Goal: Task Accomplishment & Management: Manage account settings

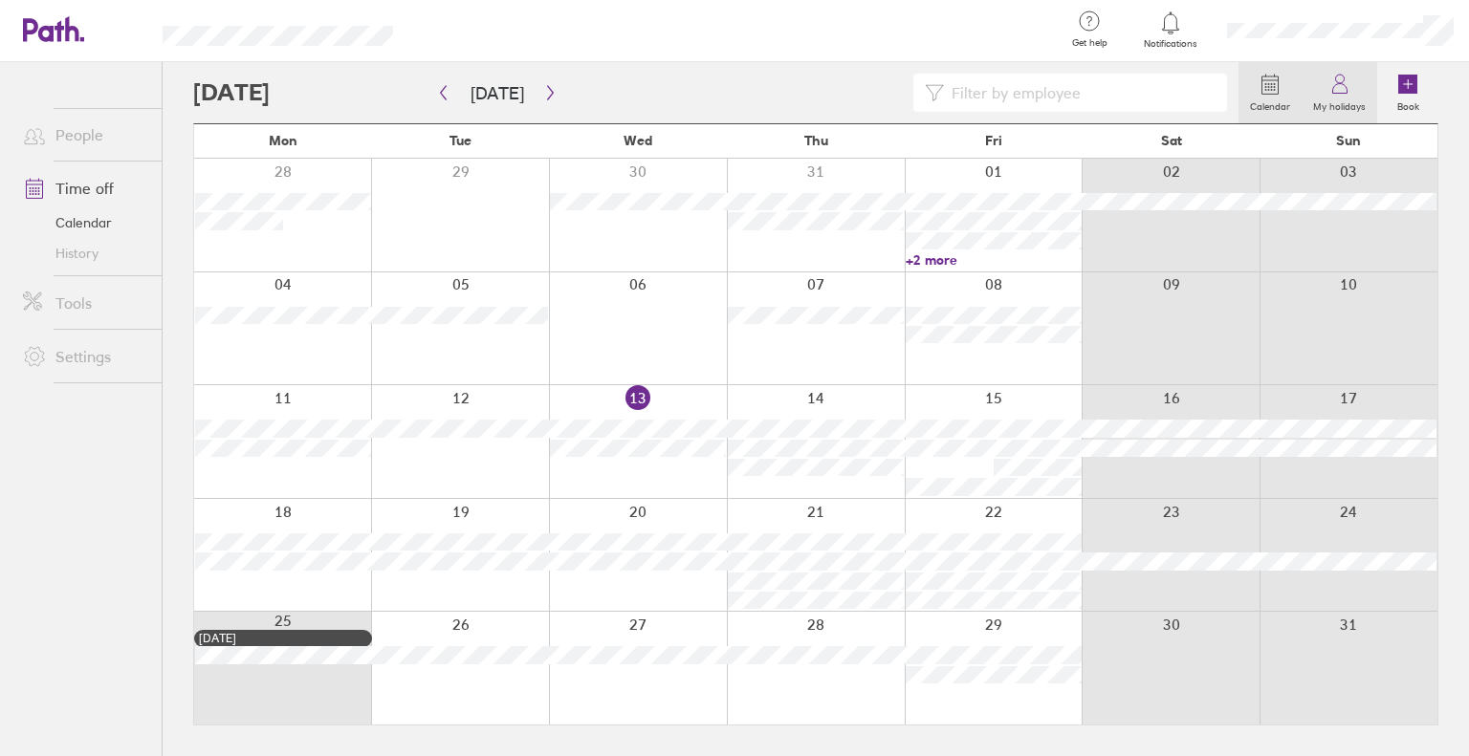
click at [1328, 83] on icon at bounding box center [1339, 84] width 23 height 23
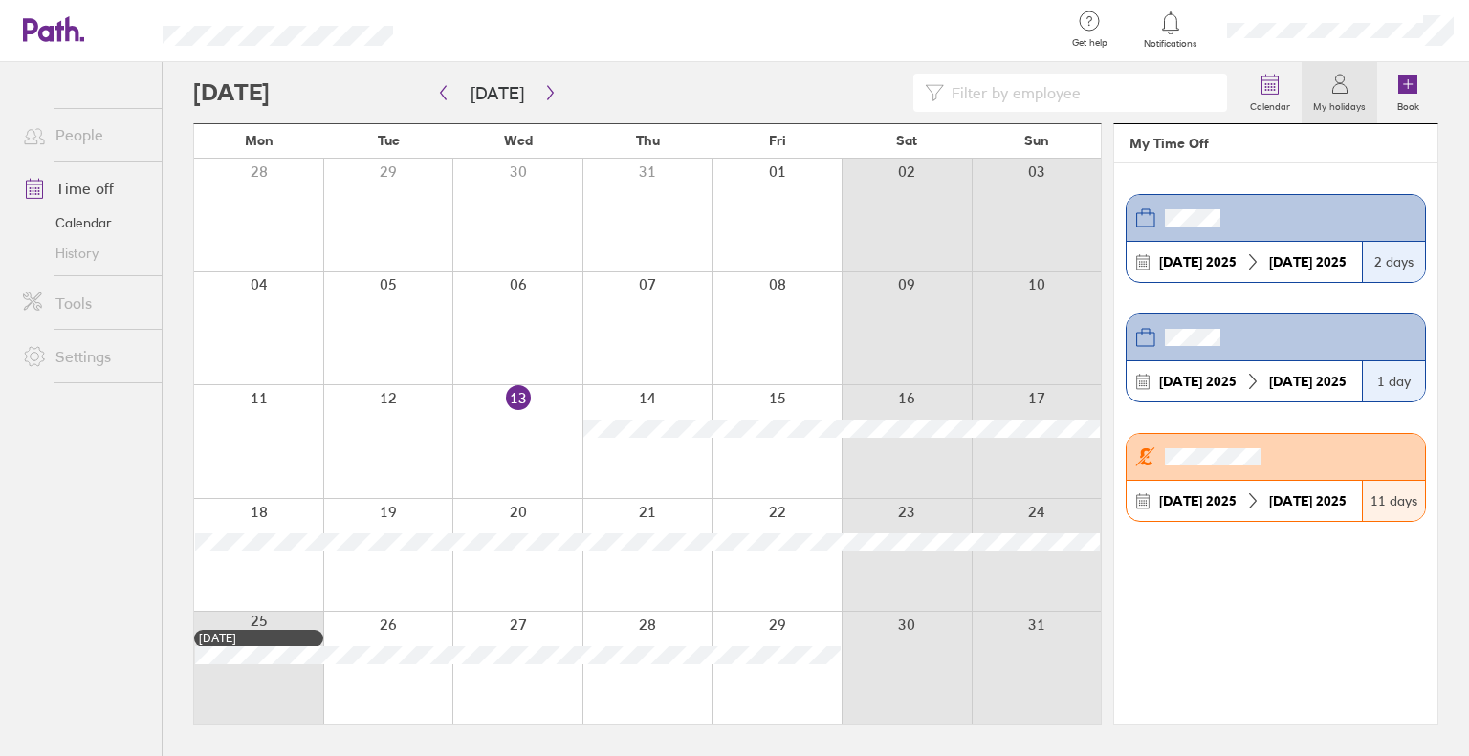
click at [1330, 335] on header at bounding box center [1275, 338] width 298 height 47
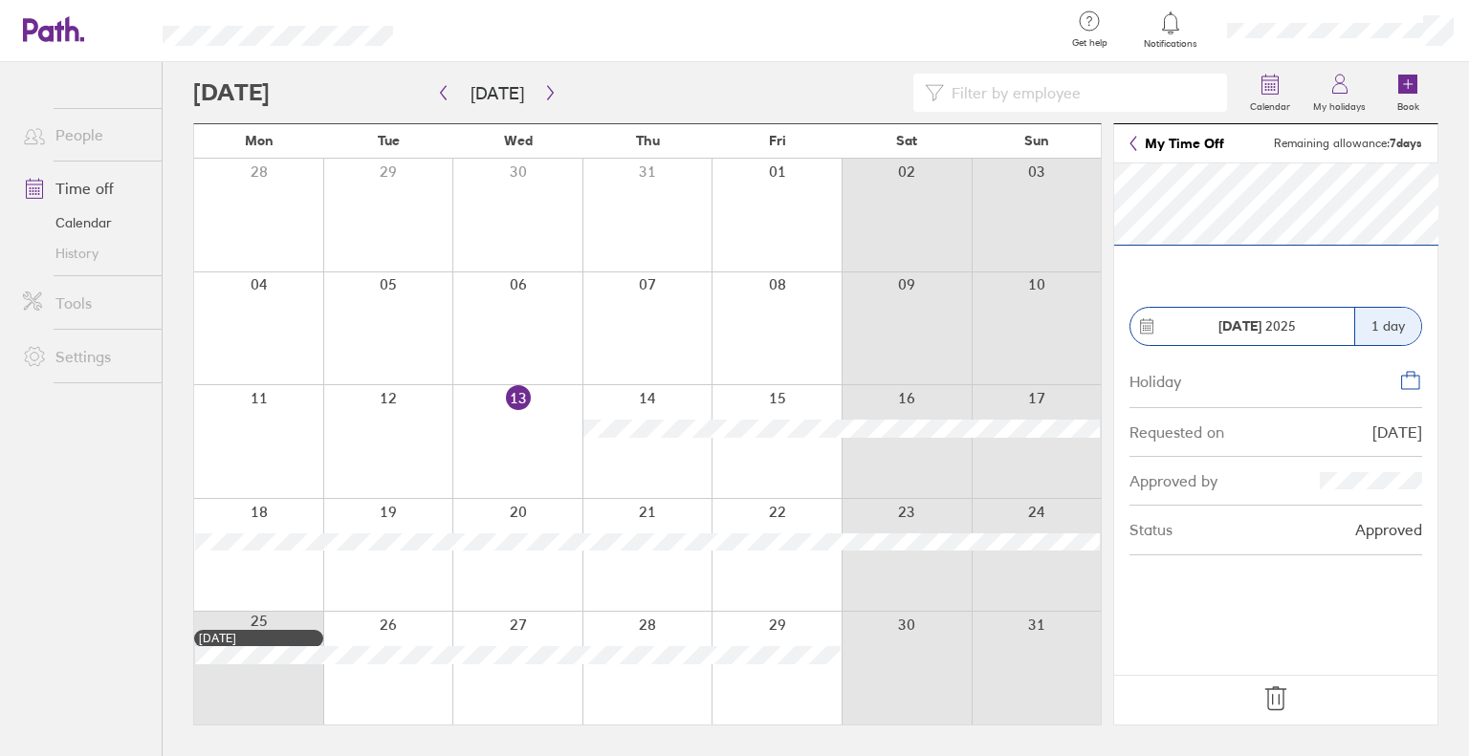
click at [1129, 136] on icon at bounding box center [1133, 143] width 8 height 15
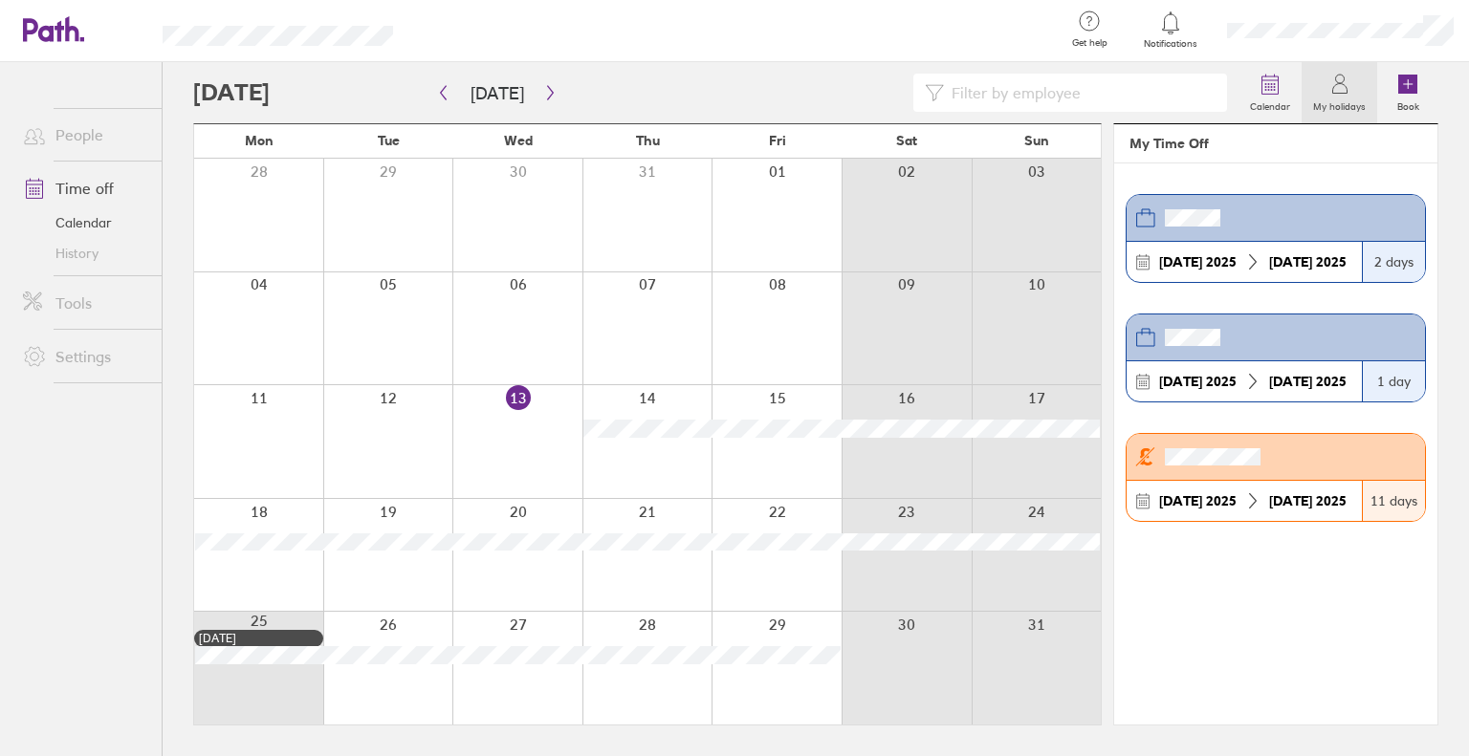
click at [1312, 336] on header at bounding box center [1275, 338] width 298 height 47
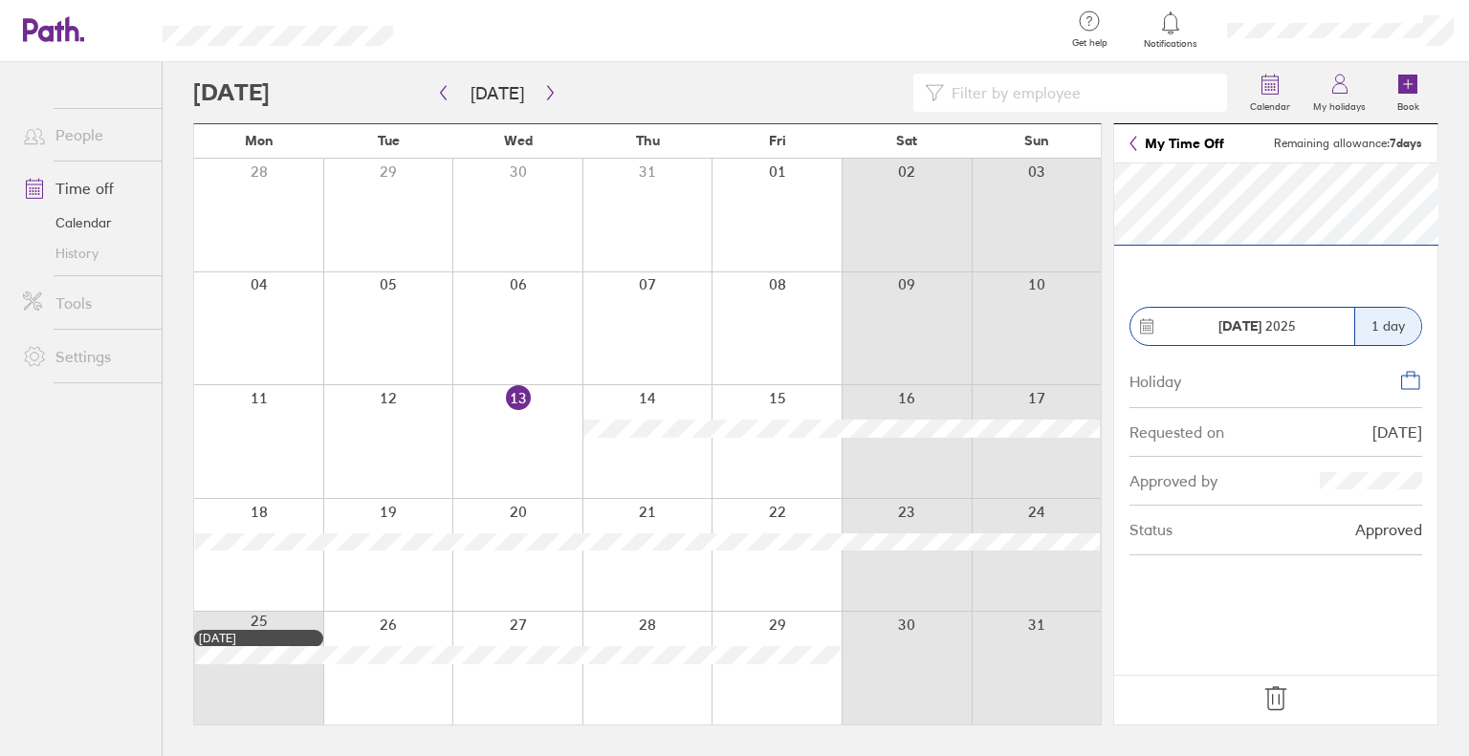
click at [1135, 134] on header "My Time Off Remaining allowance: 7 days" at bounding box center [1275, 143] width 323 height 39
click at [1182, 152] on header "My Time Off Remaining allowance: 7 days" at bounding box center [1275, 143] width 323 height 39
click at [1182, 139] on link "My Time Off" at bounding box center [1176, 143] width 95 height 15
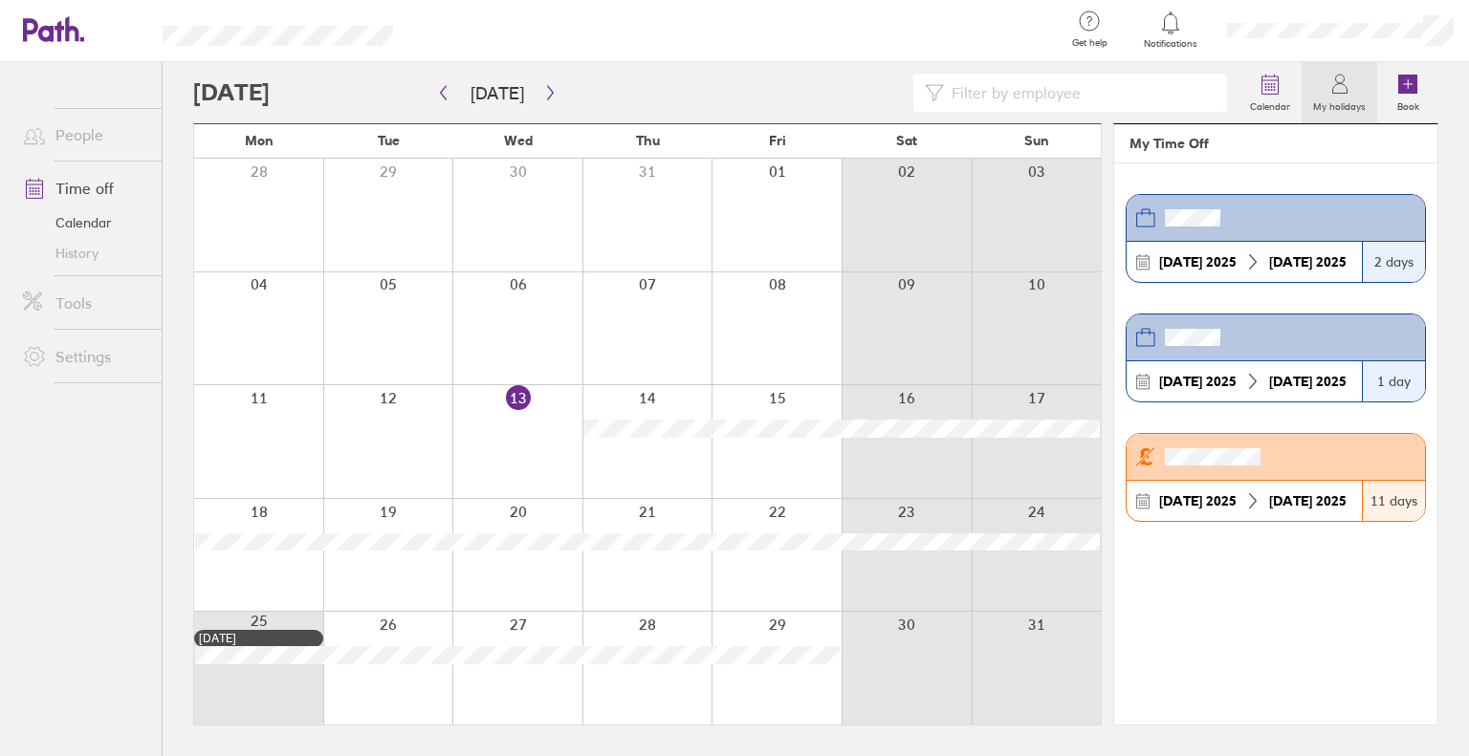
click at [1320, 450] on header at bounding box center [1275, 457] width 298 height 47
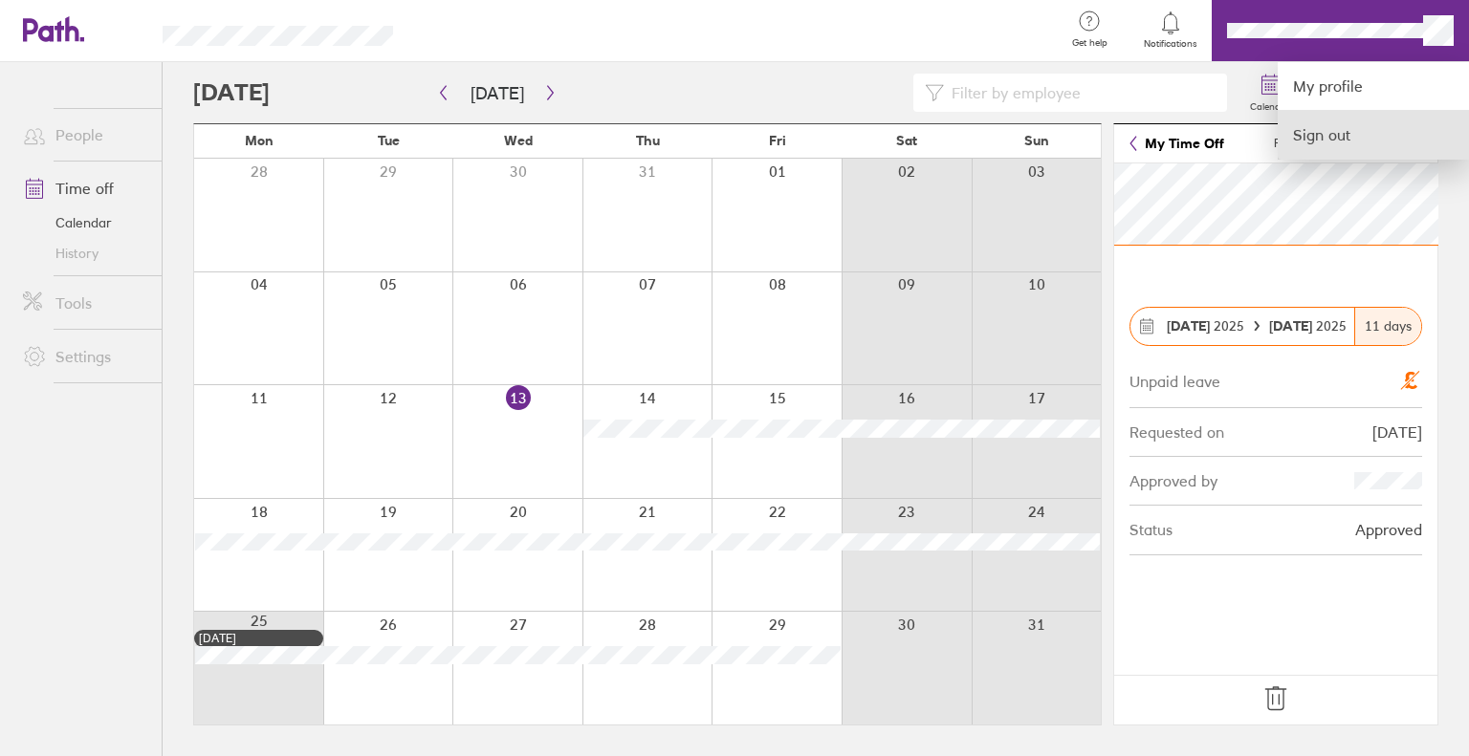
click at [1344, 130] on link "Sign out" at bounding box center [1373, 135] width 191 height 48
